Goal: Task Accomplishment & Management: Manage account settings

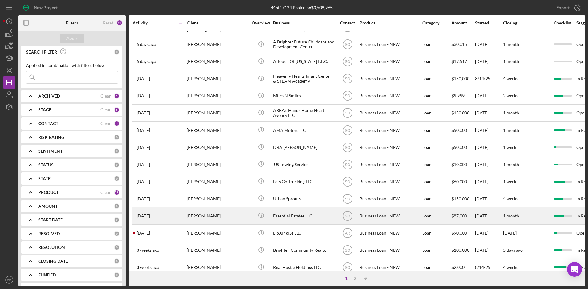
scroll to position [197, 0]
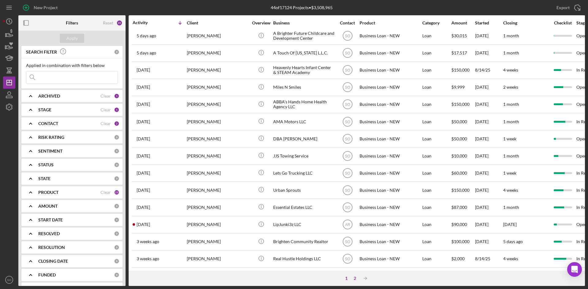
click at [353, 277] on div "2" at bounding box center [355, 278] width 9 height 5
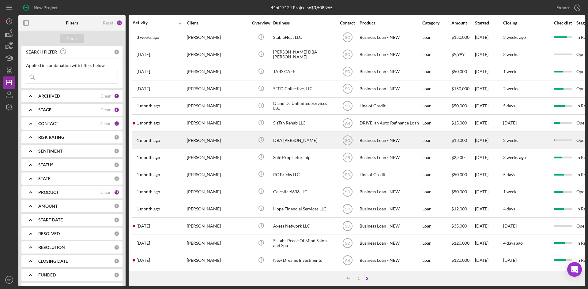
scroll to position [0, 0]
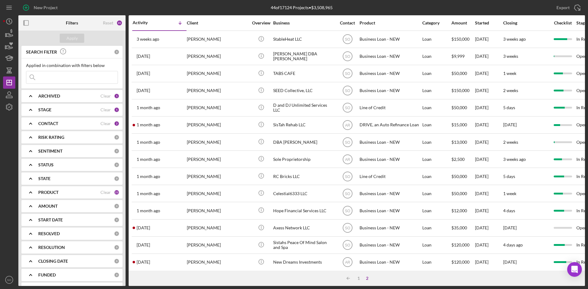
click at [92, 194] on div "PRODUCT" at bounding box center [69, 192] width 62 height 5
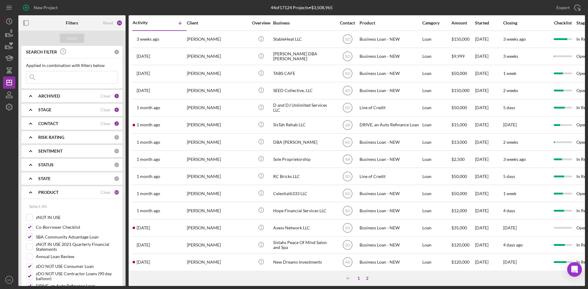
click at [358, 279] on div "1" at bounding box center [358, 278] width 9 height 5
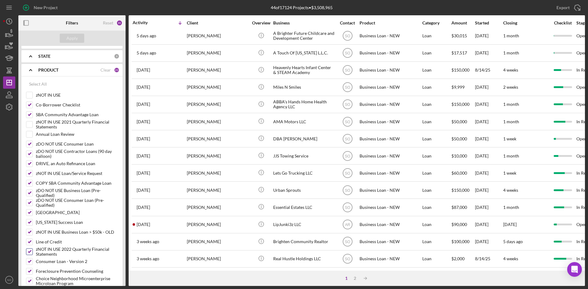
scroll to position [153, 0]
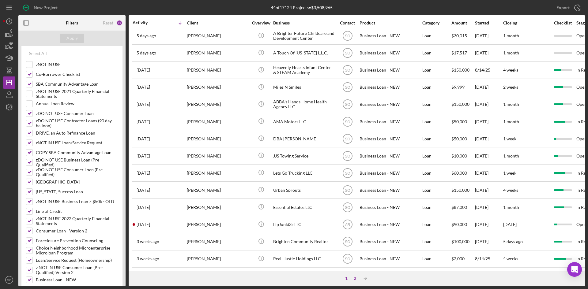
click at [354, 277] on div "2" at bounding box center [355, 278] width 9 height 5
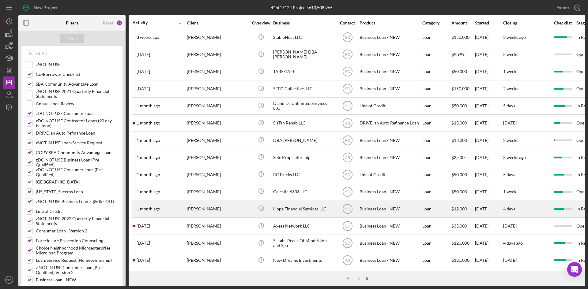
scroll to position [0, 0]
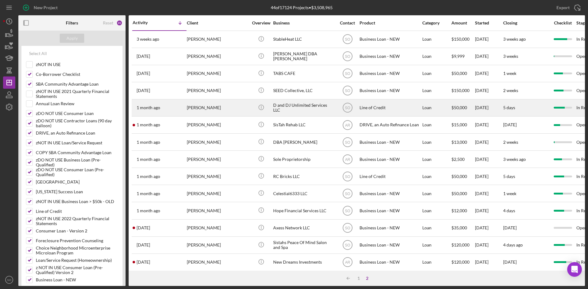
click at [166, 102] on div "1 month ago Joe Lewis" at bounding box center [160, 108] width 54 height 16
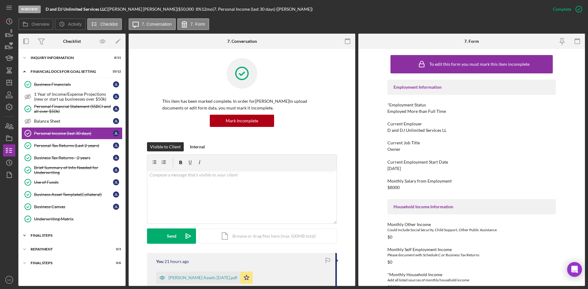
click at [49, 237] on div "FINAL STEPS" at bounding box center [74, 236] width 87 height 4
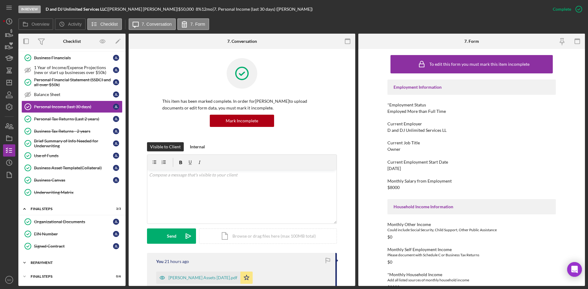
click at [58, 261] on div "Icon/Expander Repayment 0 / 3" at bounding box center [71, 263] width 107 height 12
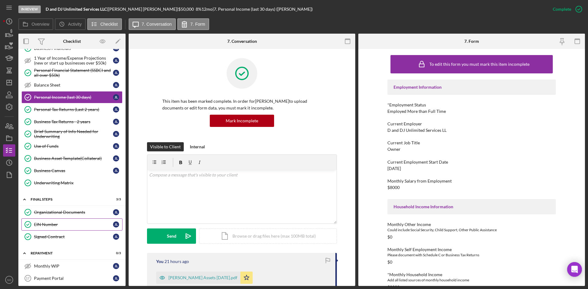
scroll to position [6, 0]
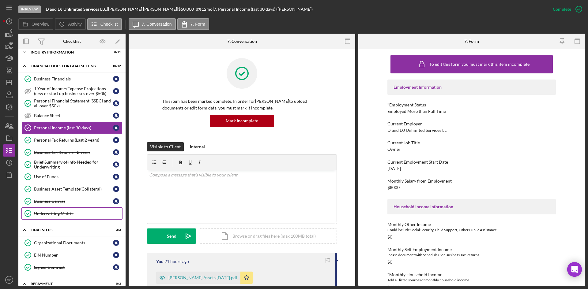
click at [58, 212] on div "Underwriting Matrix" at bounding box center [78, 213] width 88 height 5
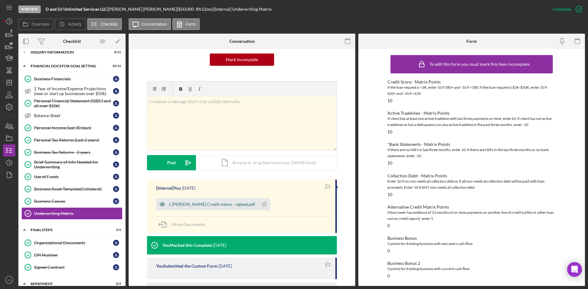
click at [190, 205] on div "J, [PERSON_NAME] Credit memo - signed.pdf" at bounding box center [211, 204] width 87 height 5
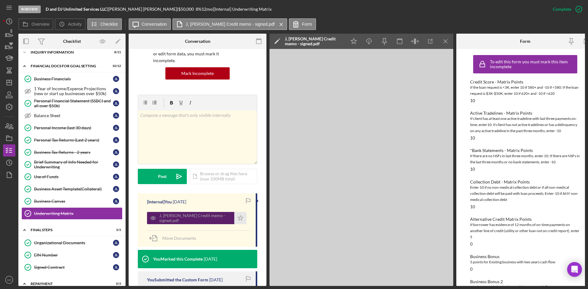
scroll to position [68, 0]
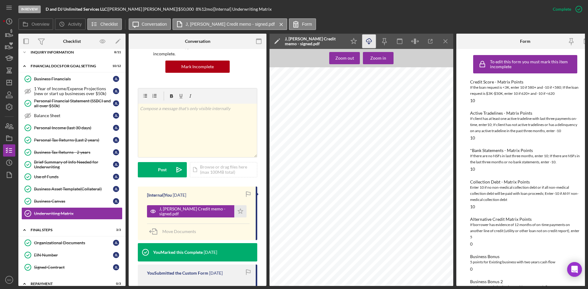
click at [369, 39] on icon "Icon/Download" at bounding box center [369, 42] width 14 height 14
click at [448, 43] on icon "Icon/Menu Close" at bounding box center [446, 42] width 14 height 14
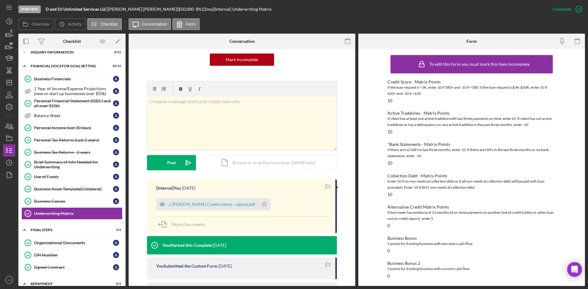
scroll to position [0, 0]
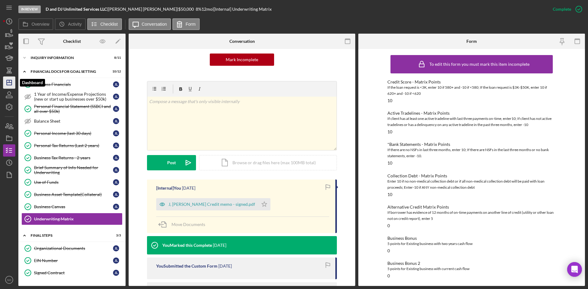
click at [9, 82] on icon "Icon/Dashboard" at bounding box center [9, 82] width 15 height 15
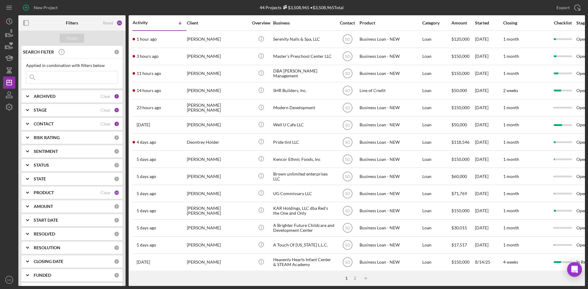
click at [47, 191] on b "PRODUCT" at bounding box center [44, 192] width 20 height 5
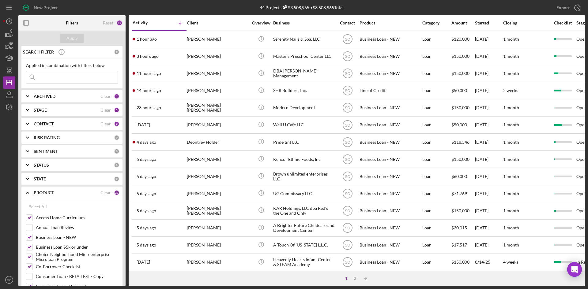
click at [50, 124] on b "CONTACT" at bounding box center [44, 124] width 20 height 5
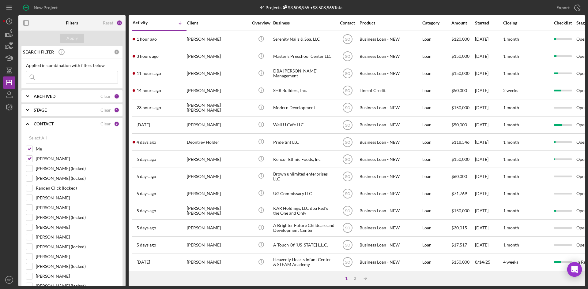
click at [39, 127] on div "CONTACT Clear 2" at bounding box center [77, 124] width 86 height 12
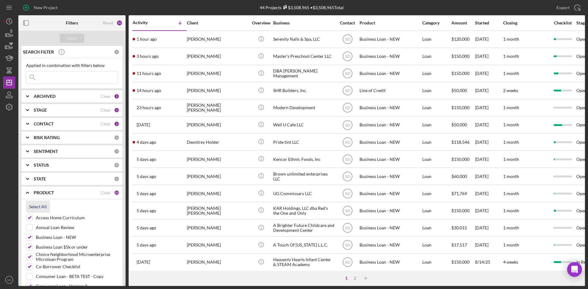
scroll to position [92, 0]
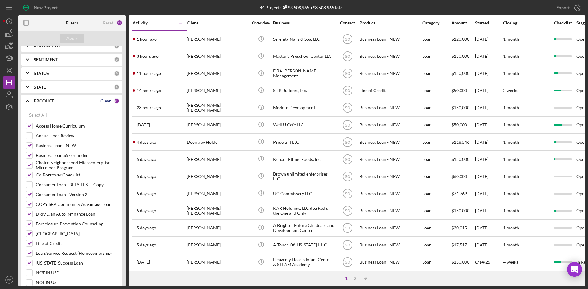
click at [103, 103] on div "Clear" at bounding box center [105, 101] width 10 height 5
checkbox input "false"
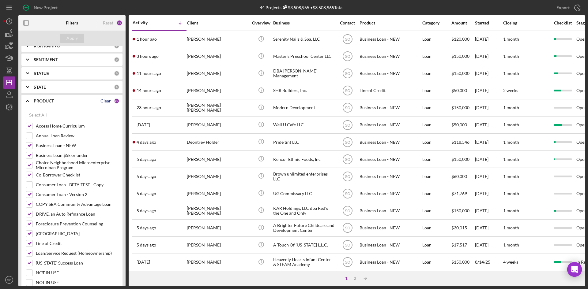
checkbox input "false"
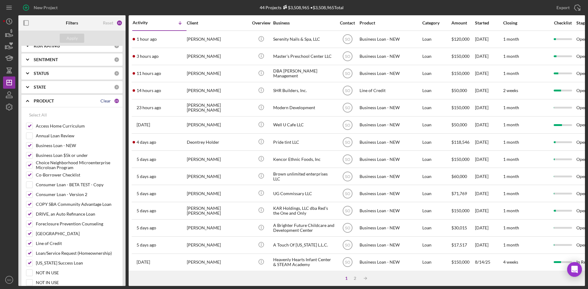
checkbox input "false"
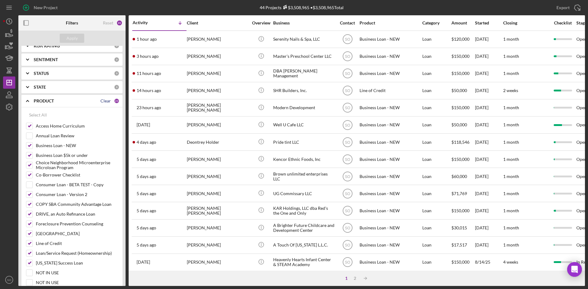
checkbox input "false"
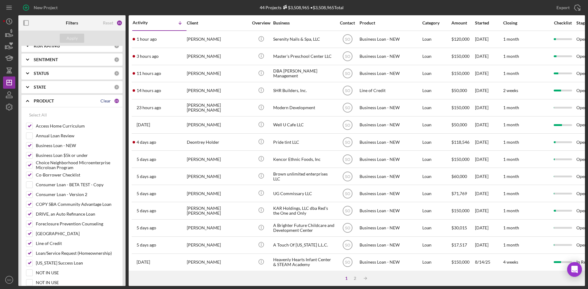
checkbox input "false"
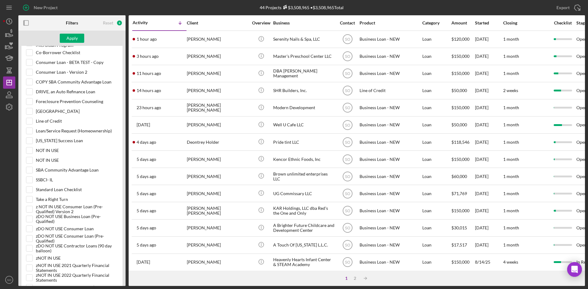
scroll to position [337, 0]
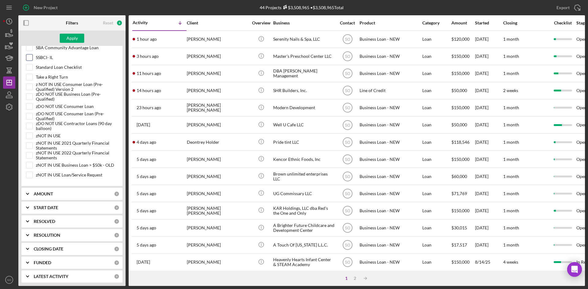
click at [27, 61] on div "SSBCI- IL" at bounding box center [72, 59] width 92 height 10
click at [31, 54] on input "SSBCI- IL" at bounding box center [29, 57] width 6 height 6
checkbox input "true"
click at [73, 39] on div "Apply" at bounding box center [71, 38] width 11 height 9
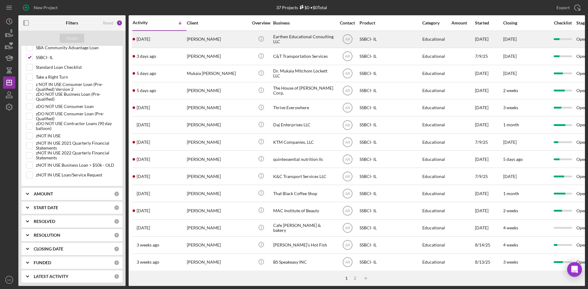
click at [194, 43] on div "[PERSON_NAME]" at bounding box center [217, 39] width 61 height 16
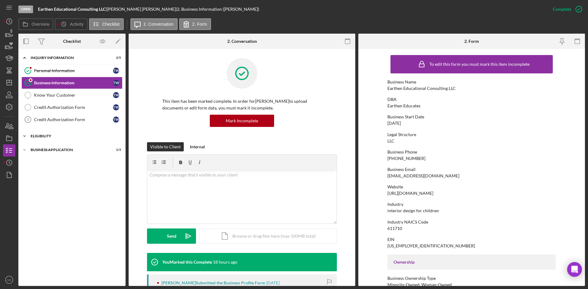
click at [51, 136] on div "Eligibility" at bounding box center [74, 136] width 87 height 4
click at [44, 205] on div "Icon/Expander Business Application 1 / 3" at bounding box center [71, 202] width 107 height 12
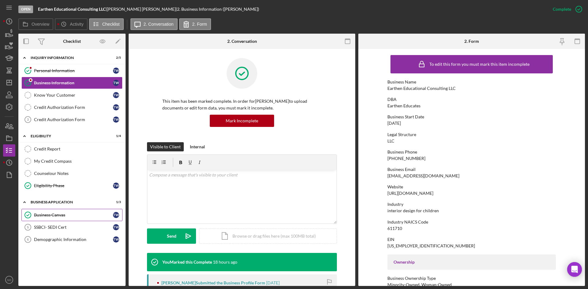
click at [56, 217] on div "Business Canvas" at bounding box center [73, 215] width 79 height 5
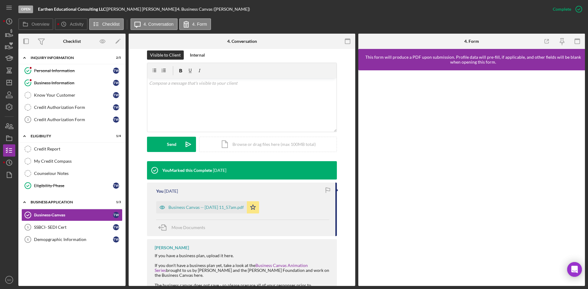
scroll to position [122, 0]
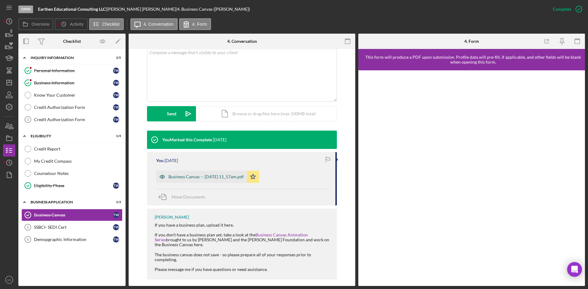
click at [193, 172] on div "Business Canvas -- [DATE] 11_57am.pdf" at bounding box center [201, 177] width 91 height 12
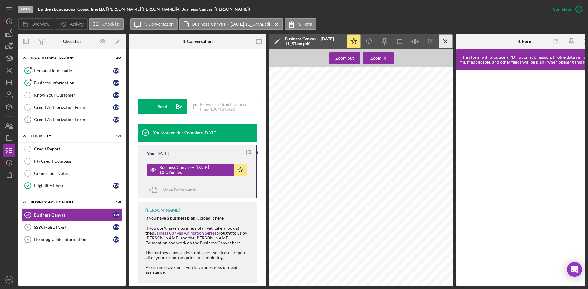
click at [445, 44] on icon "Icon/Menu Close" at bounding box center [446, 42] width 14 height 14
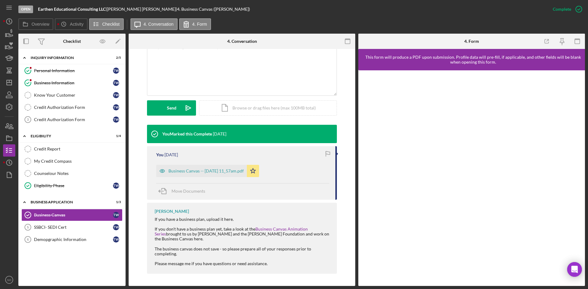
scroll to position [122, 0]
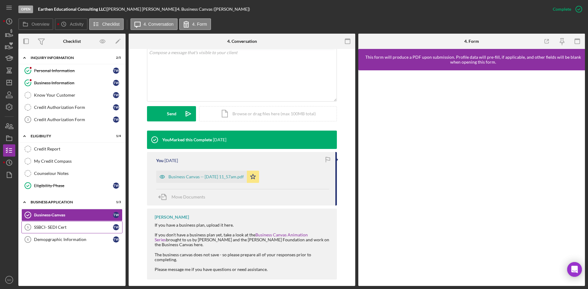
click at [66, 227] on div "SSBCI- SEDI Cert" at bounding box center [73, 227] width 79 height 5
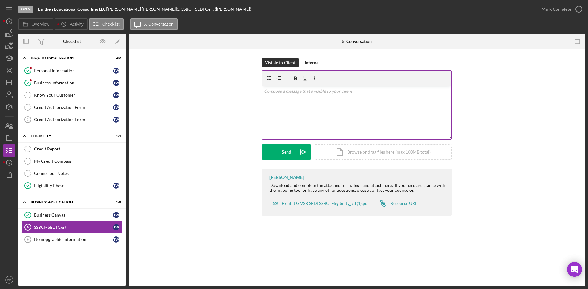
click at [307, 92] on p at bounding box center [357, 91] width 186 height 7
click at [286, 156] on div "Send" at bounding box center [286, 151] width 9 height 15
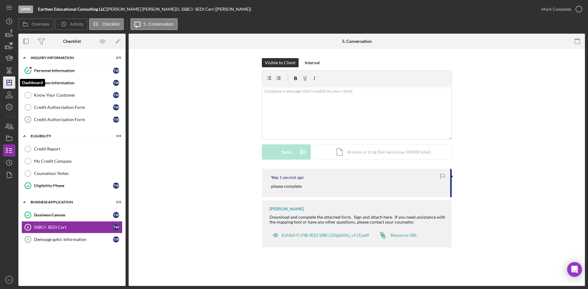
click at [5, 82] on icon "Icon/Dashboard" at bounding box center [9, 82] width 15 height 15
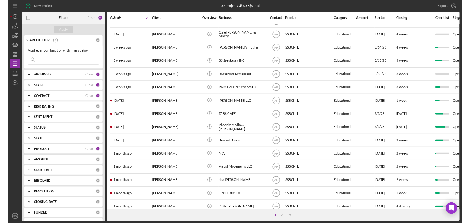
scroll to position [197, 0]
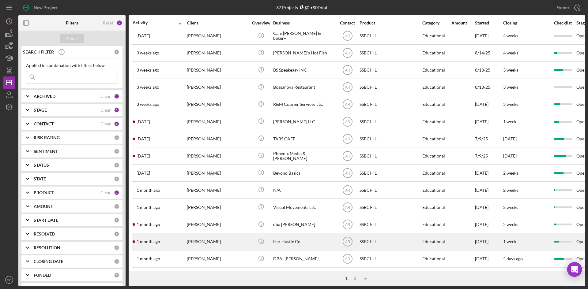
click at [180, 236] on div "[DATE] [PERSON_NAME]" at bounding box center [160, 242] width 54 height 16
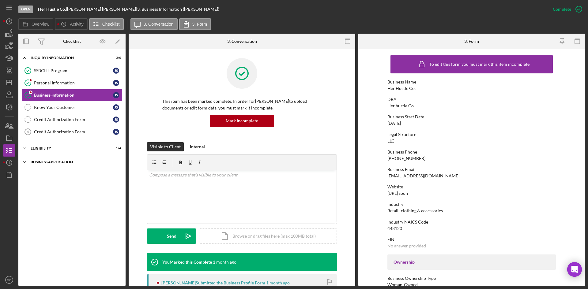
click at [55, 161] on div "Business Application" at bounding box center [74, 162] width 87 height 4
click at [69, 151] on div "Icon/Expander Eligibility 1 / 4" at bounding box center [71, 148] width 107 height 12
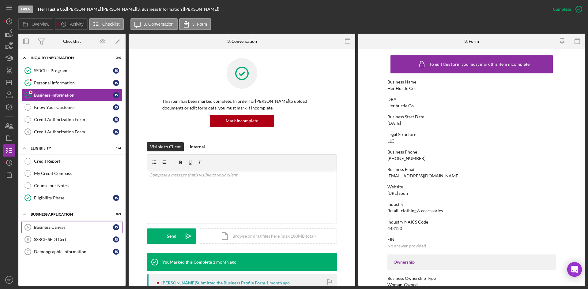
click at [65, 224] on link "Business Canvas 5 Business Canvas J S" at bounding box center [71, 227] width 101 height 12
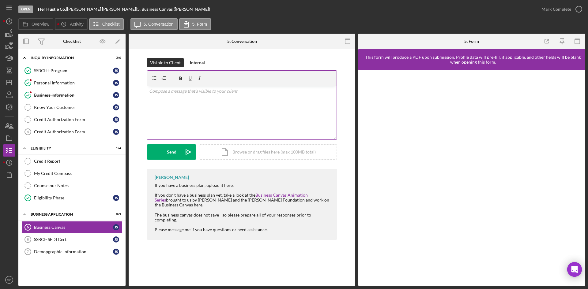
click at [211, 107] on div "v Color teal Color pink Remove color Add row above Add row below Add column bef…" at bounding box center [241, 113] width 189 height 54
click at [169, 149] on div "Send" at bounding box center [171, 151] width 9 height 15
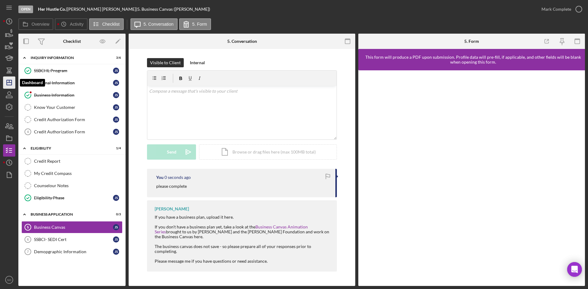
drag, startPoint x: 7, startPoint y: 83, endPoint x: 11, endPoint y: 83, distance: 4.0
click at [8, 83] on icon "Icon/Dashboard" at bounding box center [9, 82] width 15 height 15
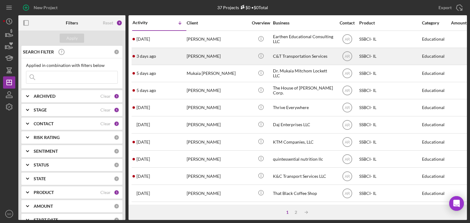
click at [164, 62] on div "[DATE] [PERSON_NAME]" at bounding box center [160, 56] width 54 height 16
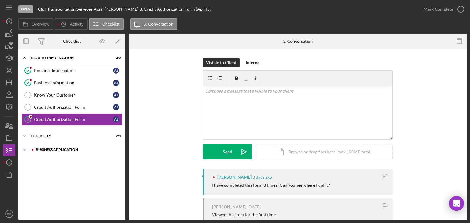
click at [88, 147] on div "Icon/Expander Business Application 0 / 3" at bounding box center [71, 150] width 107 height 12
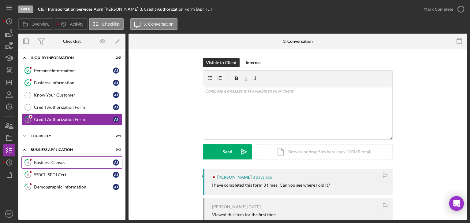
click at [76, 164] on div "Business Canvas" at bounding box center [73, 162] width 79 height 5
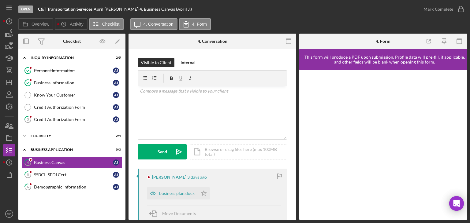
scroll to position [61, 0]
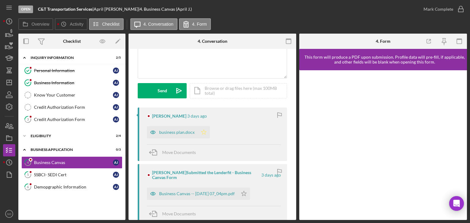
click at [204, 131] on icon "Icon/Star" at bounding box center [204, 132] width 12 height 12
click at [64, 173] on div "SSBCI- SEDI Cert" at bounding box center [73, 175] width 79 height 5
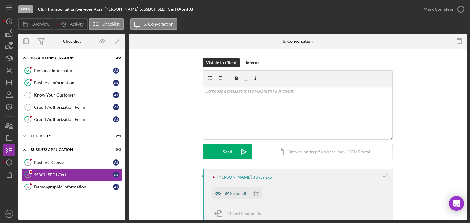
click at [234, 193] on div "JP form.pdf" at bounding box center [235, 193] width 22 height 5
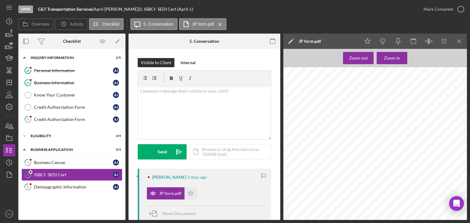
scroll to position [30, 0]
click at [448, 10] on div "Mark Complete" at bounding box center [439, 9] width 30 height 12
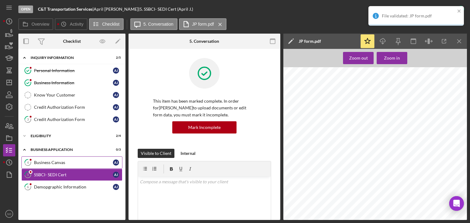
click at [61, 161] on div "Business Canvas" at bounding box center [73, 162] width 79 height 5
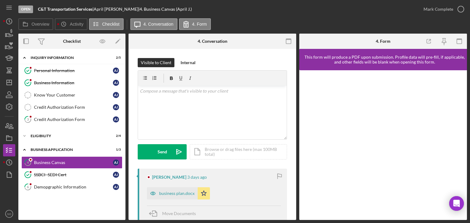
click at [432, 9] on div "Open C&T Transportation Services | [PERSON_NAME] | 4. Business Canvas (April J.…" at bounding box center [235, 111] width 470 height 223
click at [432, 9] on div "Mark Complete" at bounding box center [439, 9] width 30 height 12
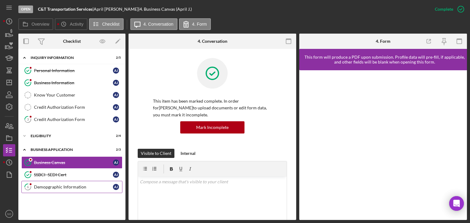
click at [50, 188] on div "Demopgraphic Information" at bounding box center [73, 187] width 79 height 5
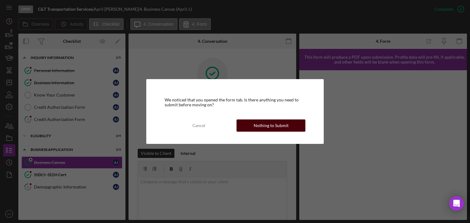
click at [262, 126] on div "Nothing to Submit" at bounding box center [271, 126] width 35 height 12
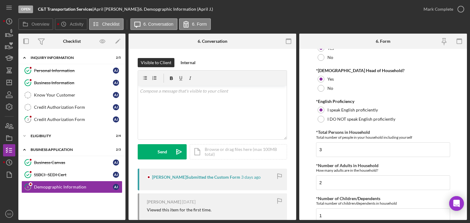
scroll to position [306, 0]
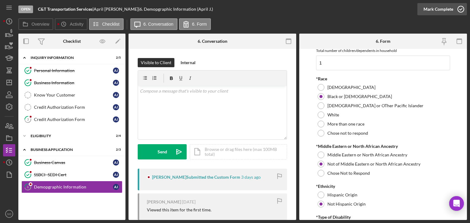
click at [442, 12] on div "Mark Complete" at bounding box center [439, 9] width 30 height 12
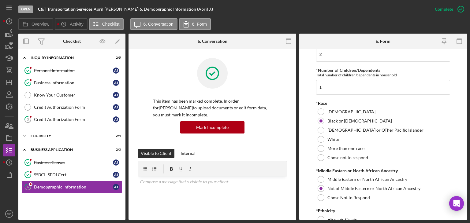
scroll to position [331, 0]
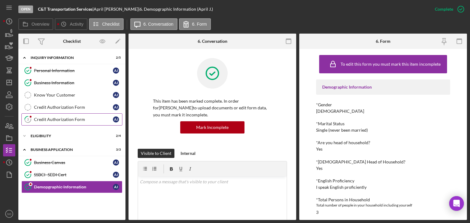
click at [59, 118] on div "Credit Authorization Form" at bounding box center [73, 119] width 79 height 5
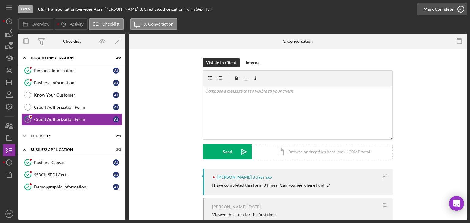
click at [433, 8] on div "Mark Complete" at bounding box center [439, 9] width 30 height 12
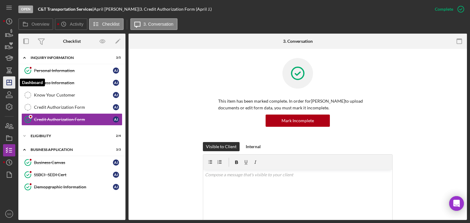
click at [10, 87] on icon "Icon/Dashboard" at bounding box center [9, 82] width 15 height 15
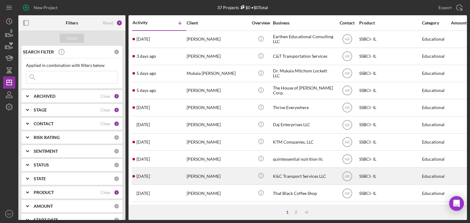
click at [189, 177] on div "[PERSON_NAME]" at bounding box center [217, 176] width 61 height 16
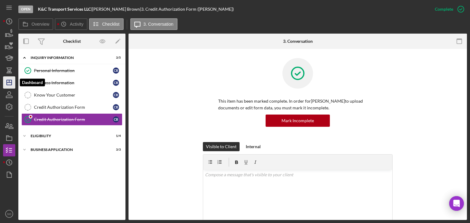
click at [9, 85] on icon "Icon/Dashboard" at bounding box center [9, 82] width 15 height 15
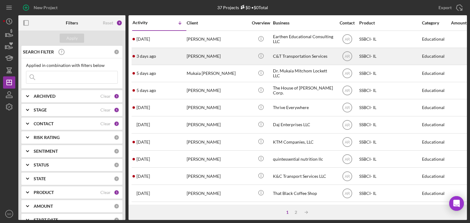
click at [187, 55] on div "[PERSON_NAME]" at bounding box center [217, 56] width 61 height 16
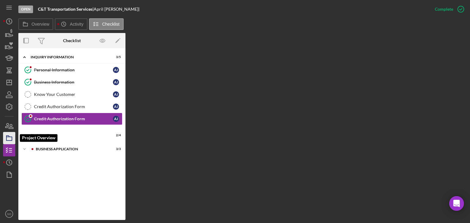
click at [9, 141] on rect "button" at bounding box center [9, 139] width 6 height 4
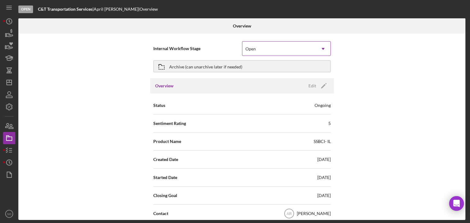
click at [253, 51] on div "Open" at bounding box center [251, 49] width 10 height 5
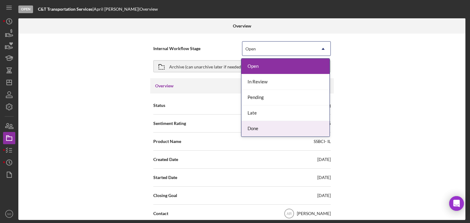
click at [259, 125] on div "Done" at bounding box center [286, 129] width 88 height 16
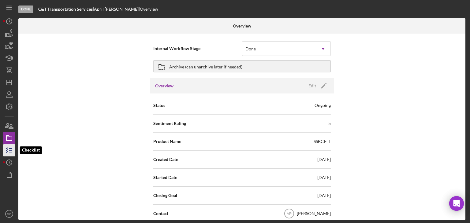
click at [6, 152] on icon "button" at bounding box center [9, 150] width 15 height 15
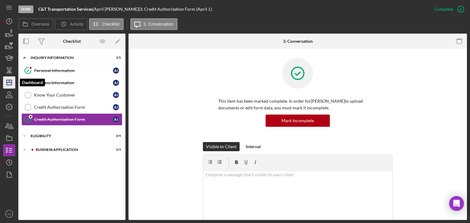
click at [10, 81] on icon "Icon/Dashboard" at bounding box center [9, 82] width 15 height 15
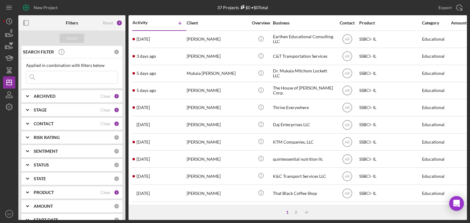
click at [64, 110] on div "STAGE" at bounding box center [67, 110] width 67 height 5
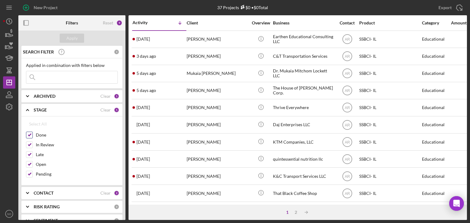
click at [29, 136] on input "Done" at bounding box center [29, 135] width 6 height 6
checkbox input "false"
click at [64, 36] on button "Apply" at bounding box center [72, 38] width 24 height 9
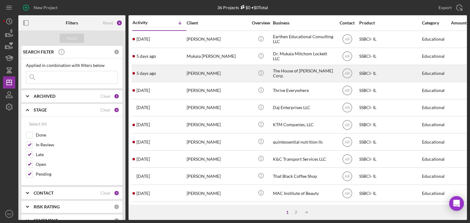
click at [189, 77] on div "[PERSON_NAME]" at bounding box center [217, 74] width 61 height 16
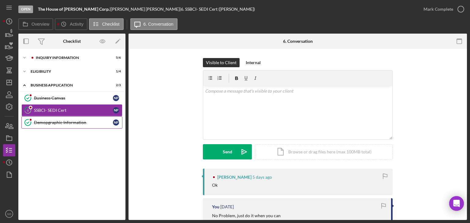
click at [59, 121] on div "Demopgraphic Information" at bounding box center [73, 122] width 79 height 5
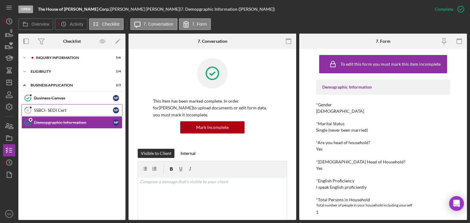
click at [62, 109] on div "SSBCI- SEDI Cert" at bounding box center [73, 110] width 79 height 5
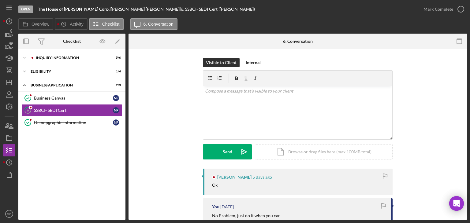
scroll to position [122, 0]
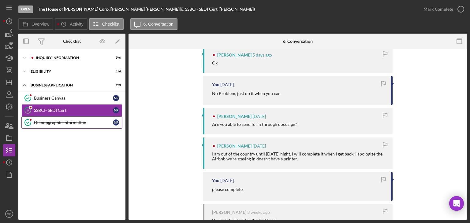
click at [60, 128] on link "Demopgraphic Information Demopgraphic Information N P" at bounding box center [71, 123] width 101 height 12
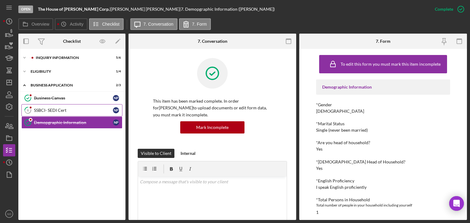
click at [82, 108] on div "SSBCI- SEDI Cert" at bounding box center [73, 110] width 79 height 5
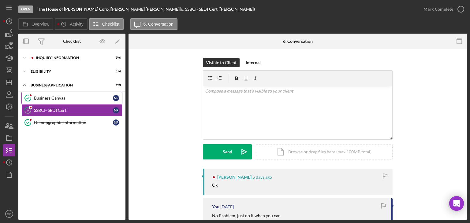
click at [55, 95] on link "Business Canvas Business Canvas N P" at bounding box center [71, 98] width 101 height 12
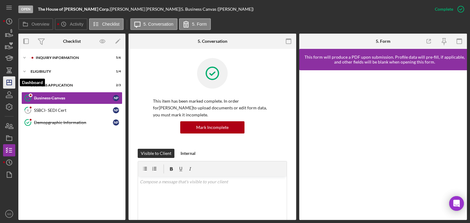
click at [9, 85] on icon "Icon/Dashboard" at bounding box center [9, 82] width 15 height 15
